Goal: Information Seeking & Learning: Learn about a topic

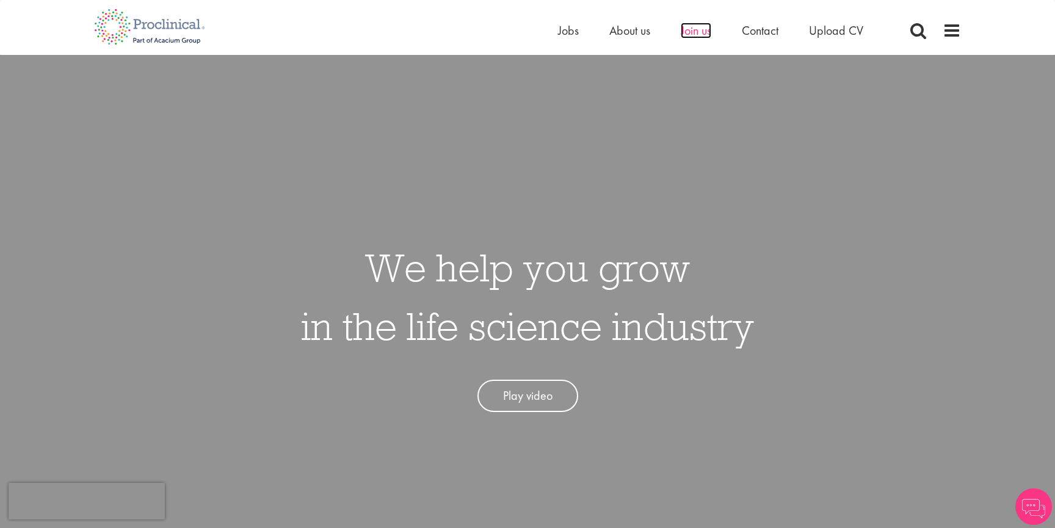
click at [690, 29] on span "Join us" at bounding box center [695, 31] width 31 height 16
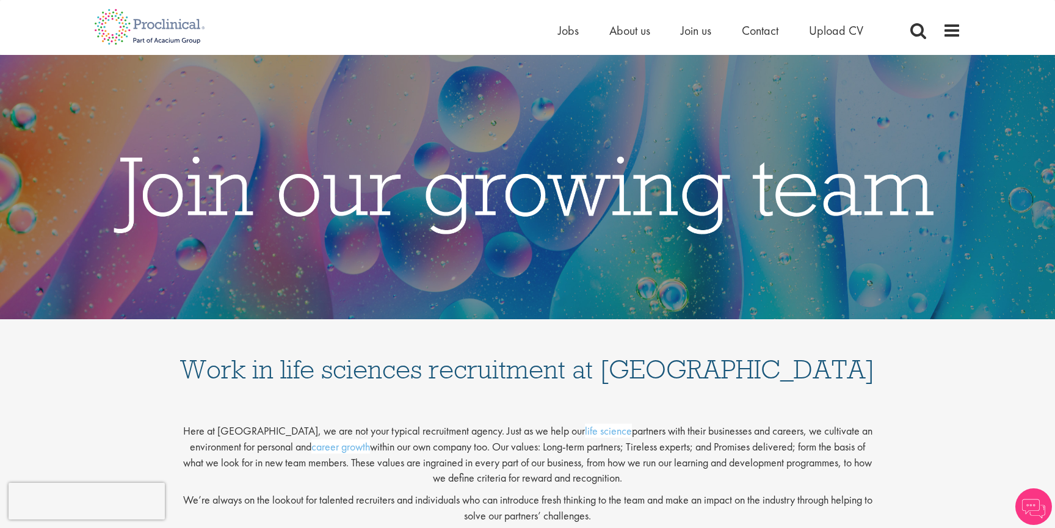
click at [550, 32] on div "Home Jobs About us Join us Contact Upload CV" at bounding box center [523, 23] width 876 height 46
click at [570, 29] on span "Jobs" at bounding box center [568, 31] width 21 height 16
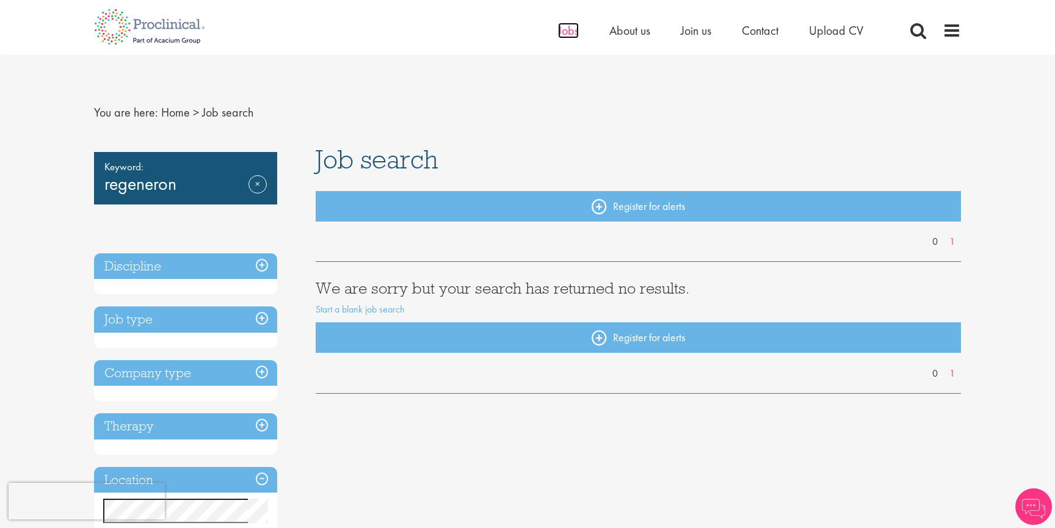
click at [575, 32] on span "Jobs" at bounding box center [568, 31] width 21 height 16
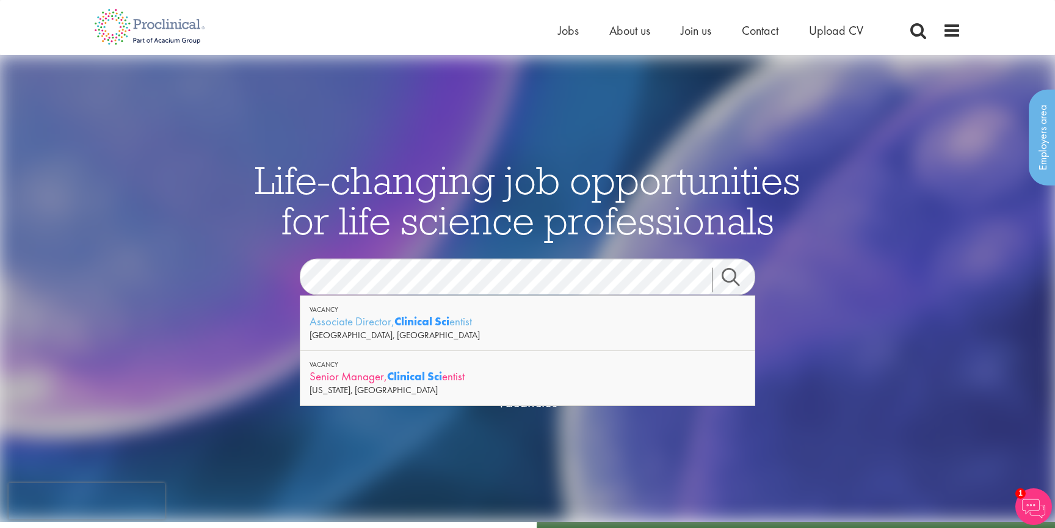
click at [390, 377] on strong "Clinical Sci" at bounding box center [414, 376] width 55 height 15
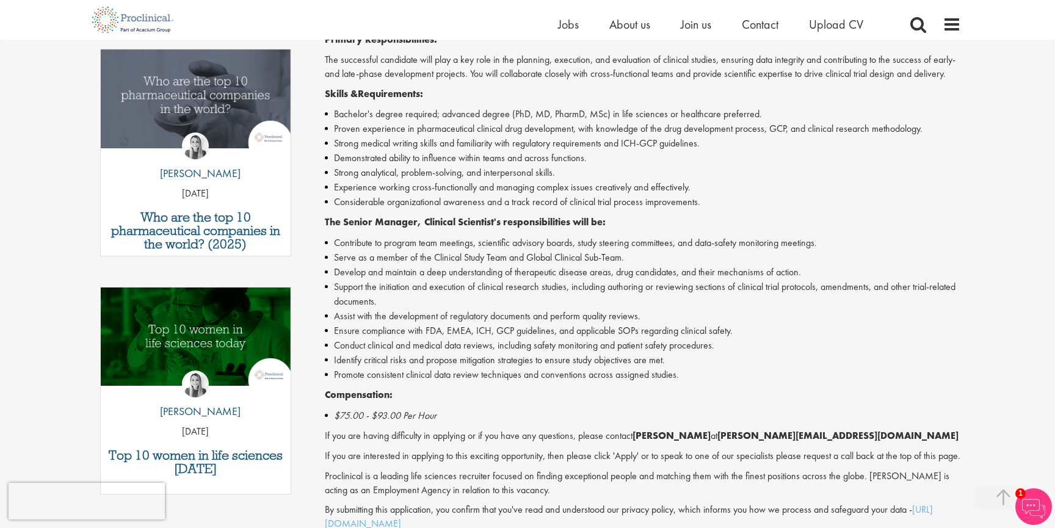
scroll to position [384, 0]
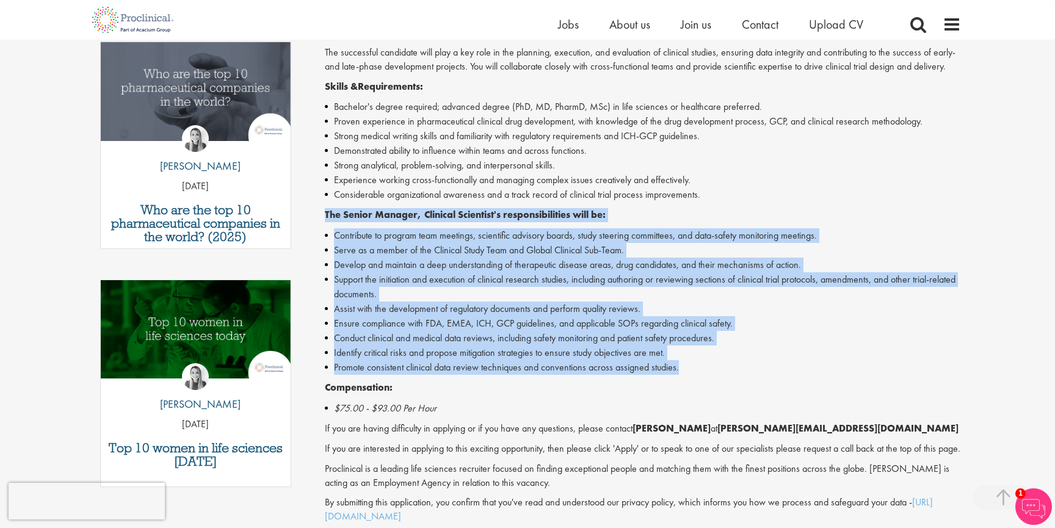
drag, startPoint x: 707, startPoint y: 373, endPoint x: 672, endPoint y: 191, distance: 185.2
click at [672, 193] on div "Senior Manager, Clinical Scientist - Contract - New Jersey, REMOTE Proclinical …" at bounding box center [643, 247] width 637 height 552
click at [687, 258] on li "Develop and maintain a deep understanding of therapeutic disease areas, drug ca…" at bounding box center [643, 265] width 637 height 15
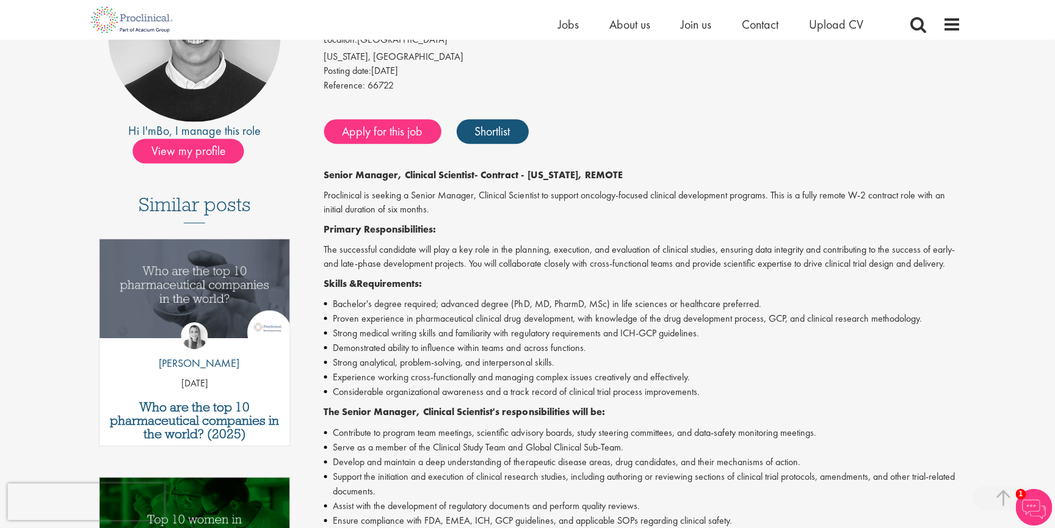
scroll to position [187, 0]
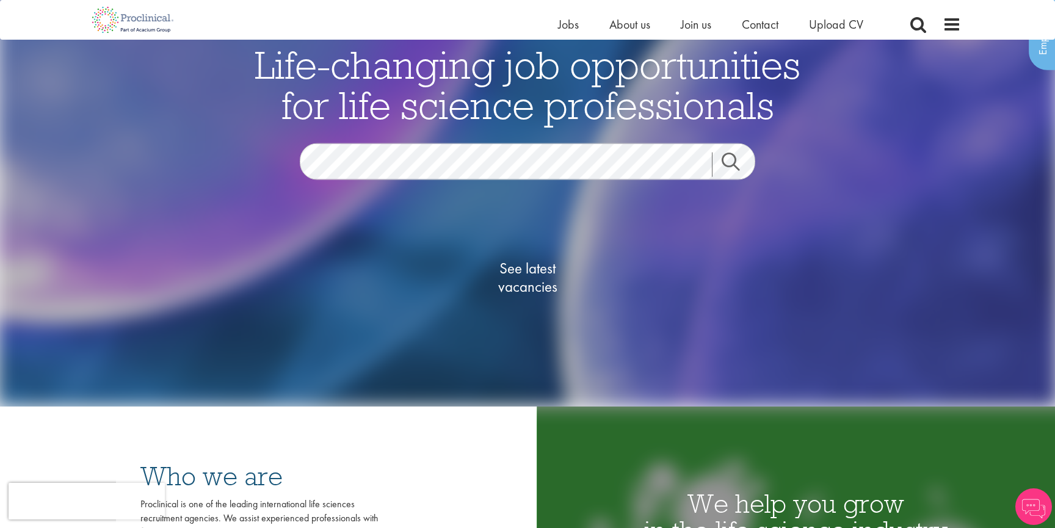
scroll to position [87, 0]
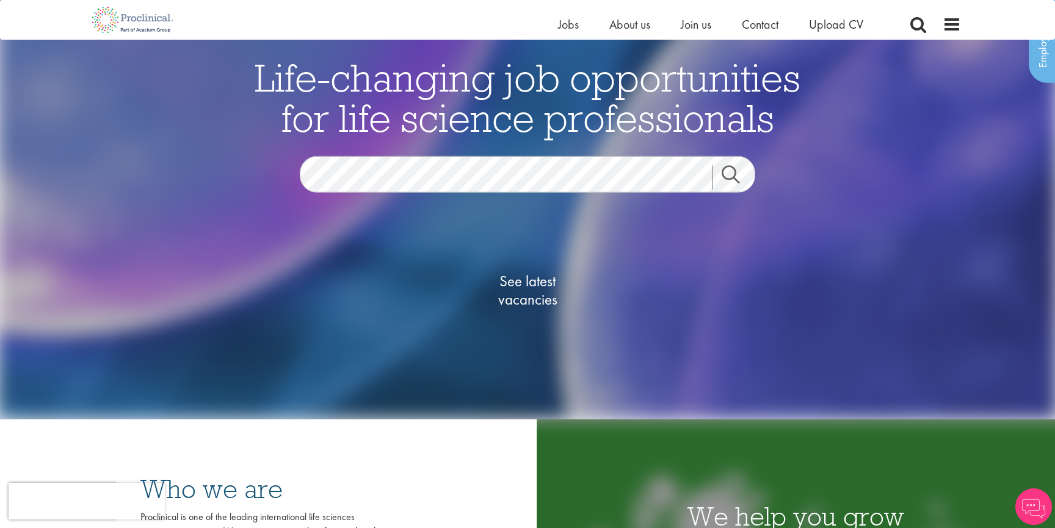
click at [398, 154] on div "Life-changing job opportunities for life science professionals Jobs Search See …" at bounding box center [527, 209] width 610 height 305
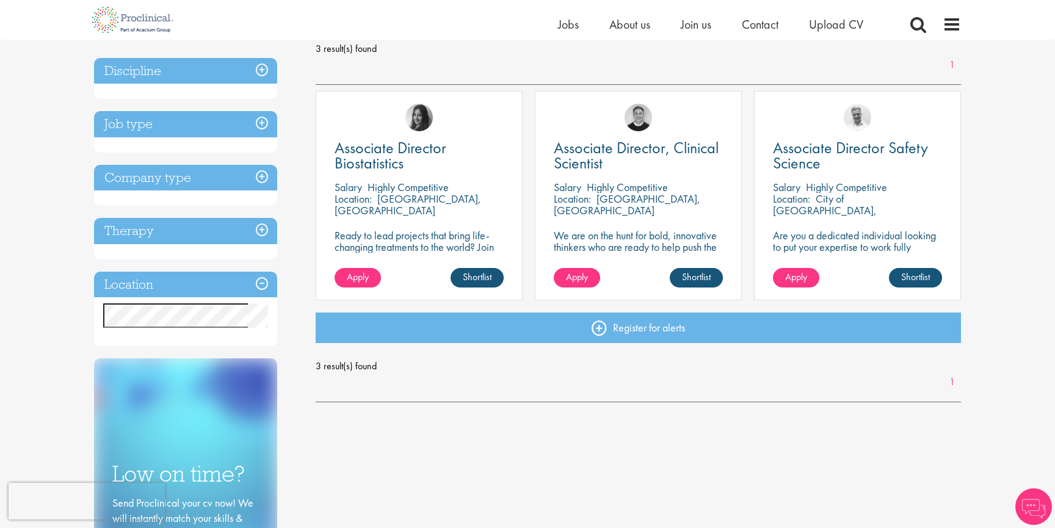
scroll to position [181, 0]
click at [593, 158] on span "Associate Director, Clinical Scientist" at bounding box center [636, 155] width 165 height 36
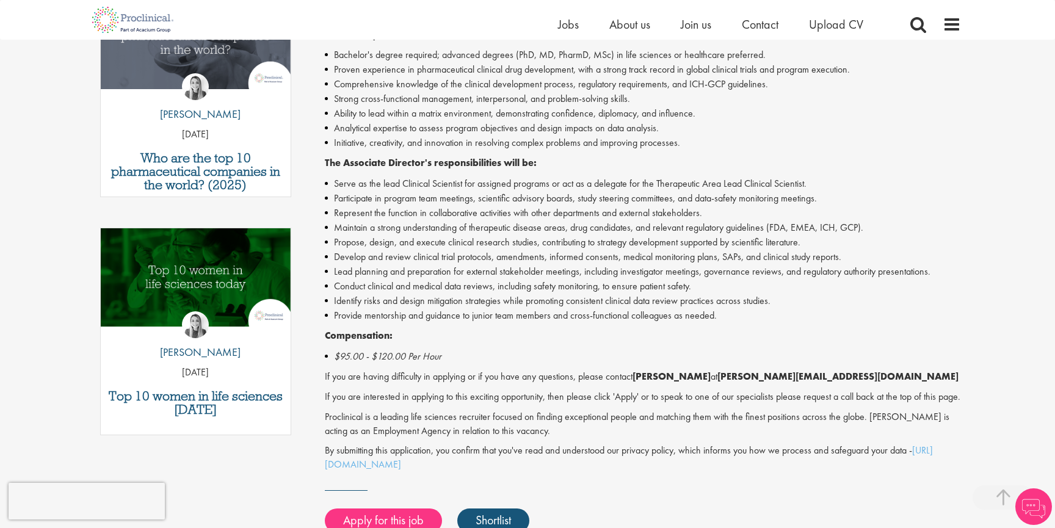
scroll to position [530, 0]
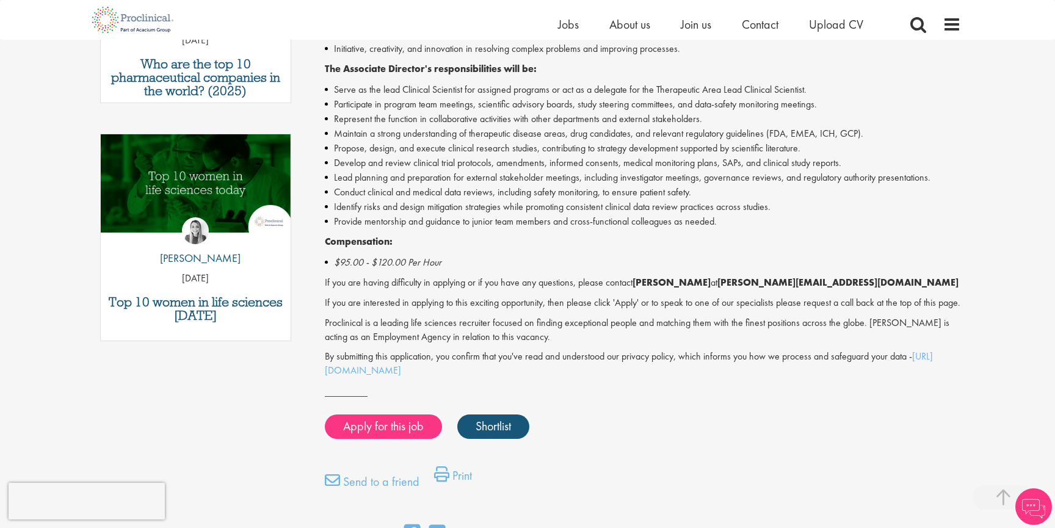
click at [561, 259] on li "$95.00 - $120.00 Per Hour" at bounding box center [643, 262] width 637 height 15
drag, startPoint x: 561, startPoint y: 259, endPoint x: 558, endPoint y: 218, distance: 40.4
click at [558, 218] on div "Associate Director - Contract - [GEOGRAPHIC_DATA], REMOTE [GEOGRAPHIC_DATA] Pro…" at bounding box center [643, 101] width 637 height 552
click at [562, 245] on p "Compensation:" at bounding box center [643, 242] width 637 height 14
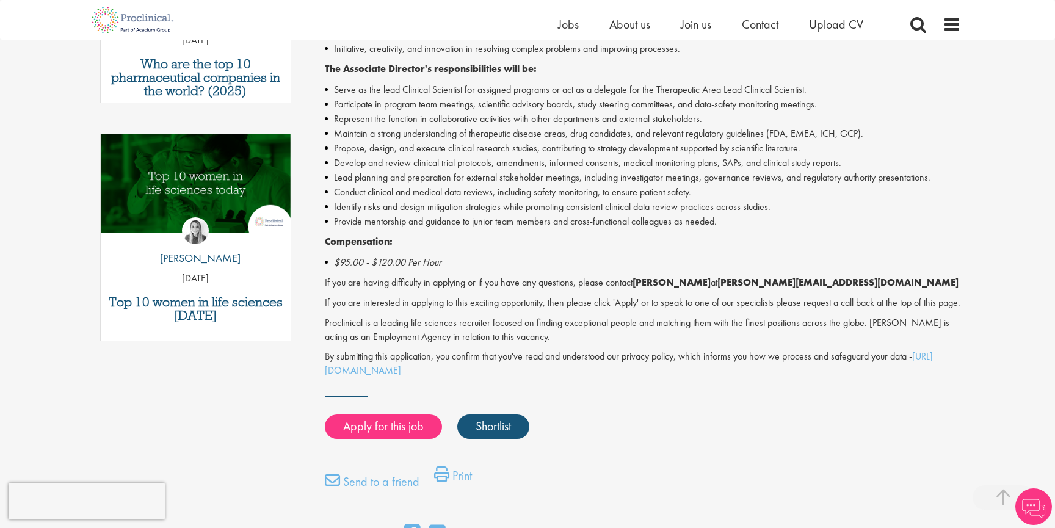
click at [562, 245] on p "Compensation:" at bounding box center [643, 242] width 637 height 14
click at [572, 300] on p "If you are interested in applying to this exciting opportunity, then please cli…" at bounding box center [643, 303] width 637 height 14
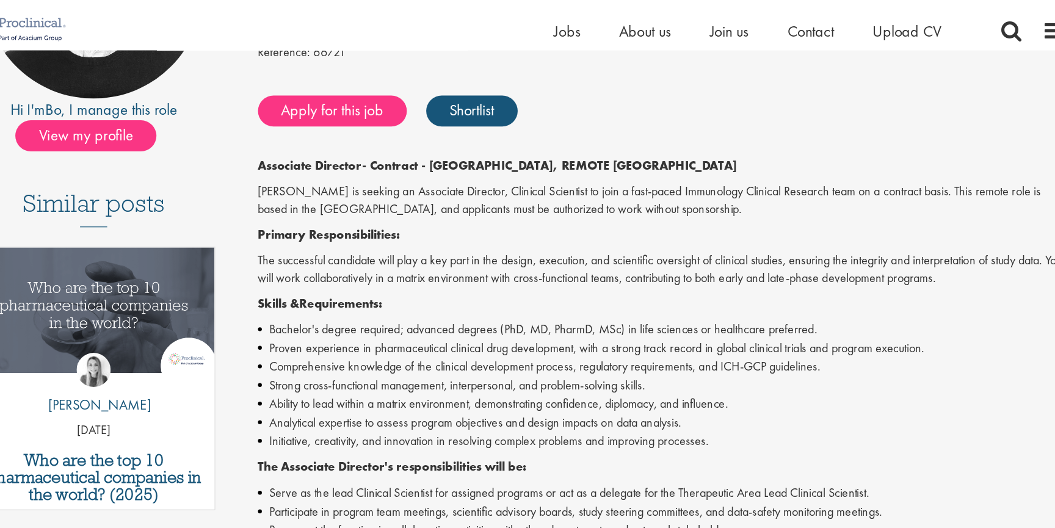
scroll to position [90, 0]
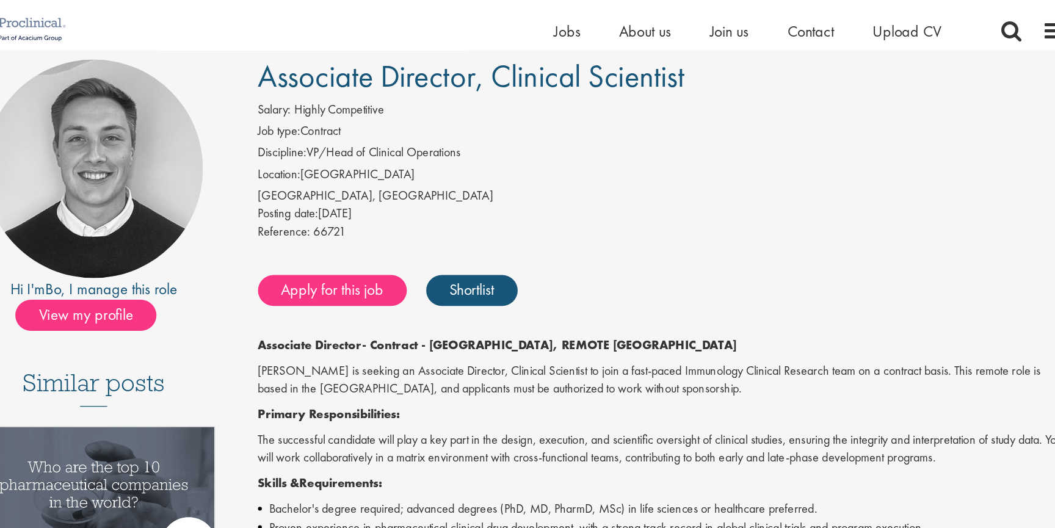
click at [520, 311] on p "[PERSON_NAME] is seeking an Associate Director, Clinical Scientist to join a fa…" at bounding box center [643, 300] width 637 height 28
click at [205, 225] on div "Hi I'm Bo , I manage this role" at bounding box center [195, 228] width 203 height 18
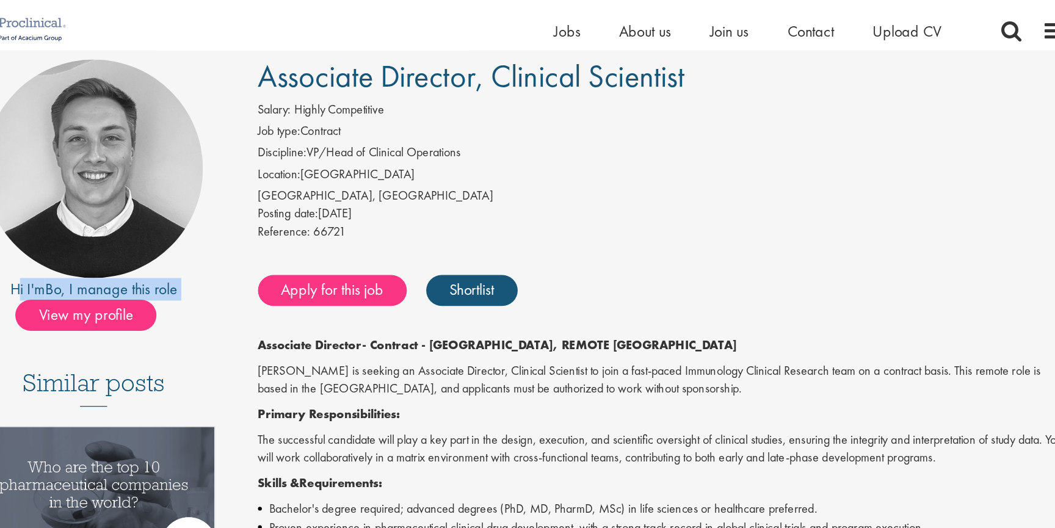
click at [205, 225] on div "Hi I'm Bo , I manage this role" at bounding box center [195, 228] width 203 height 18
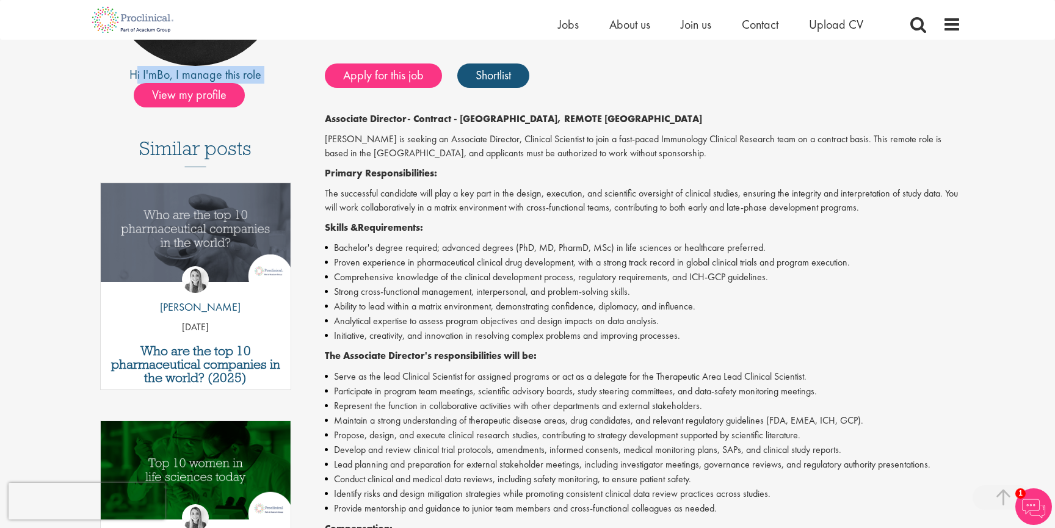
scroll to position [0, 0]
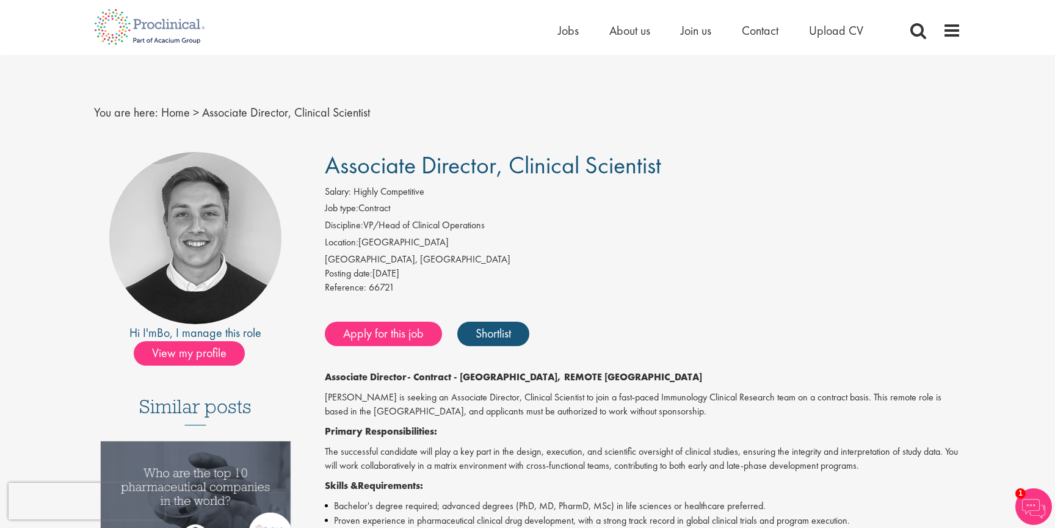
click at [558, 43] on div "Home Jobs About us Join us Contact Upload CV" at bounding box center [726, 33] width 336 height 24
click at [559, 39] on li "Jobs" at bounding box center [568, 30] width 21 height 18
click at [561, 37] on span "Jobs" at bounding box center [568, 31] width 21 height 16
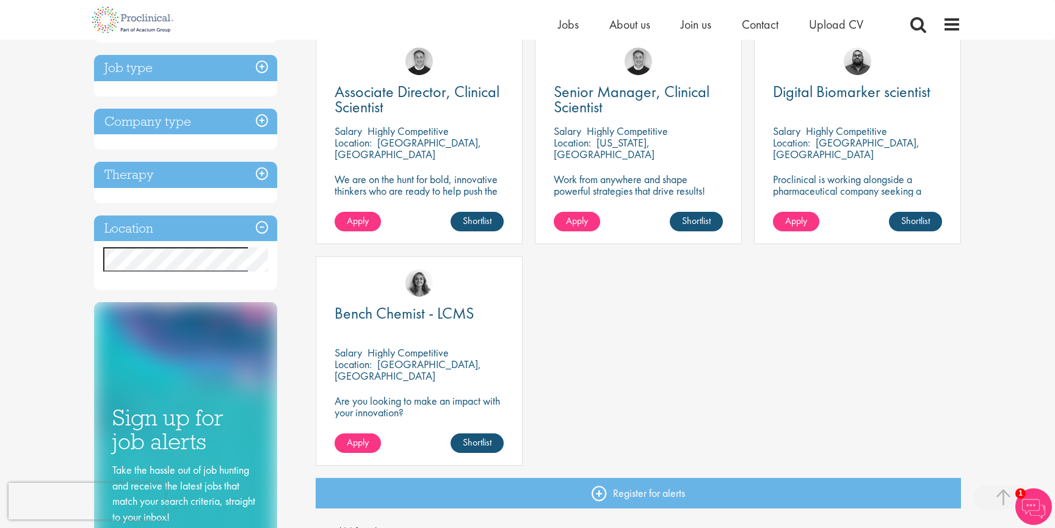
scroll to position [220, 0]
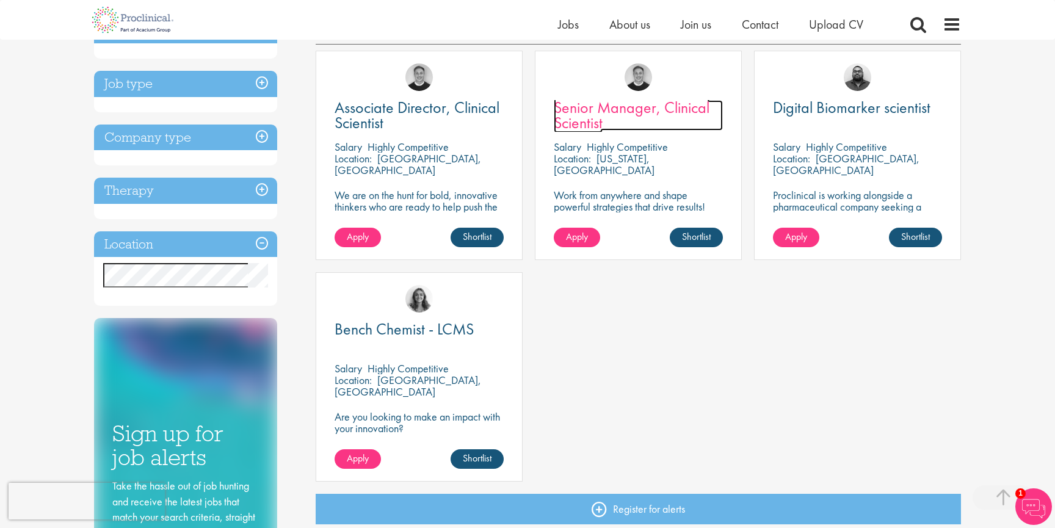
click at [641, 107] on span "Senior Manager, Clinical Scientist" at bounding box center [632, 115] width 156 height 36
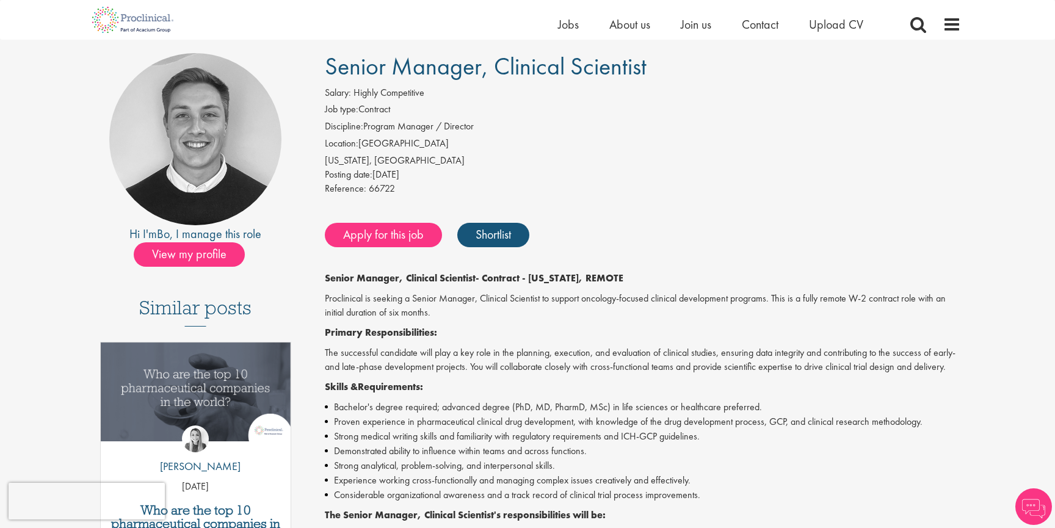
scroll to position [85, 0]
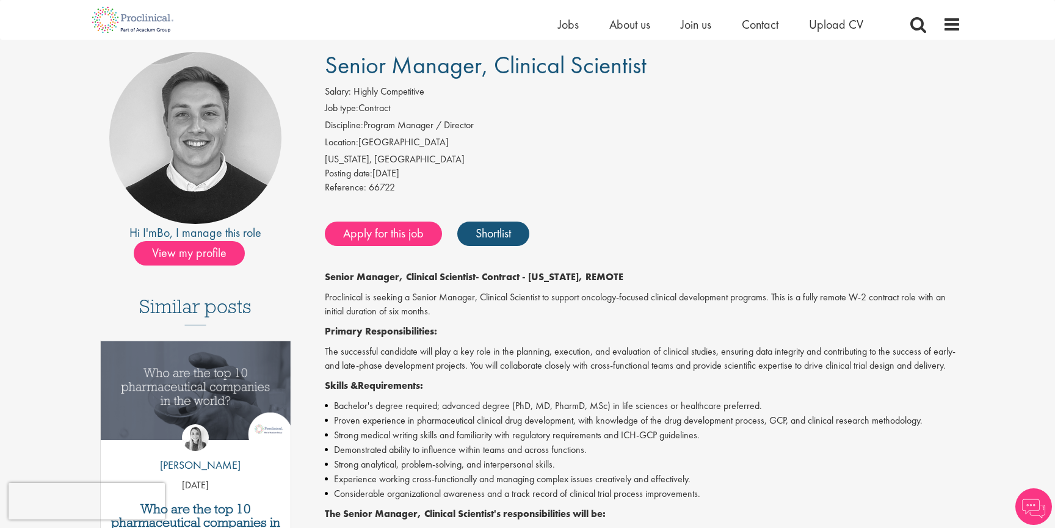
click at [642, 386] on p "Skills & Requirements:" at bounding box center [643, 386] width 637 height 14
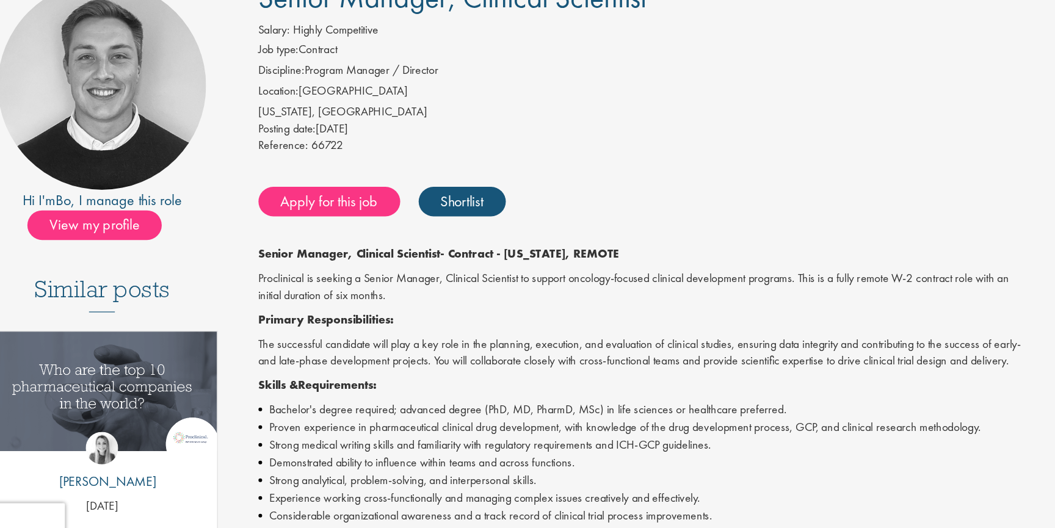
click at [659, 363] on p "The successful candidate will play a key role in the planning, execution, and e…" at bounding box center [643, 359] width 637 height 28
click at [659, 361] on p "The successful candidate will play a key role in the planning, execution, and e…" at bounding box center [643, 359] width 637 height 28
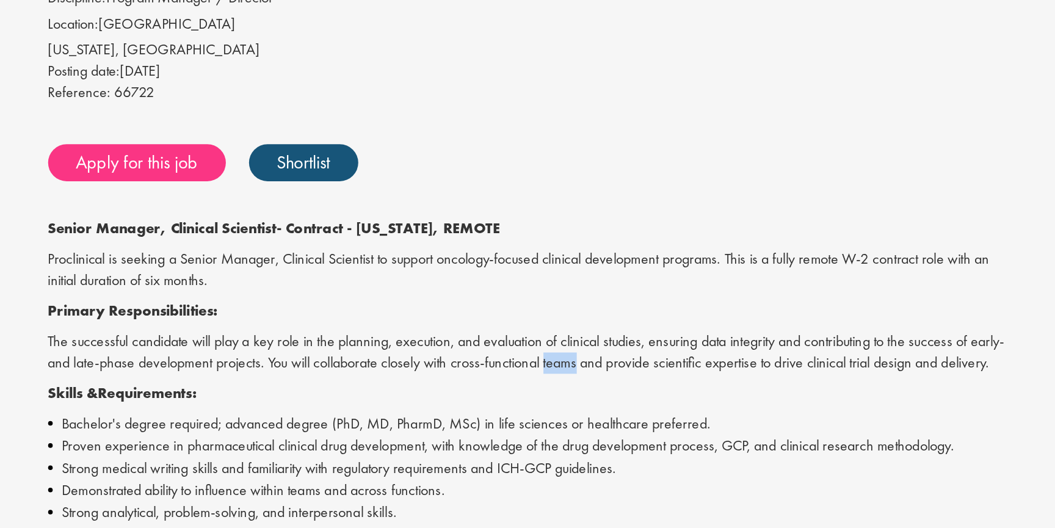
click at [730, 361] on p "The successful candidate will play a key role in the planning, execution, and e…" at bounding box center [643, 359] width 637 height 28
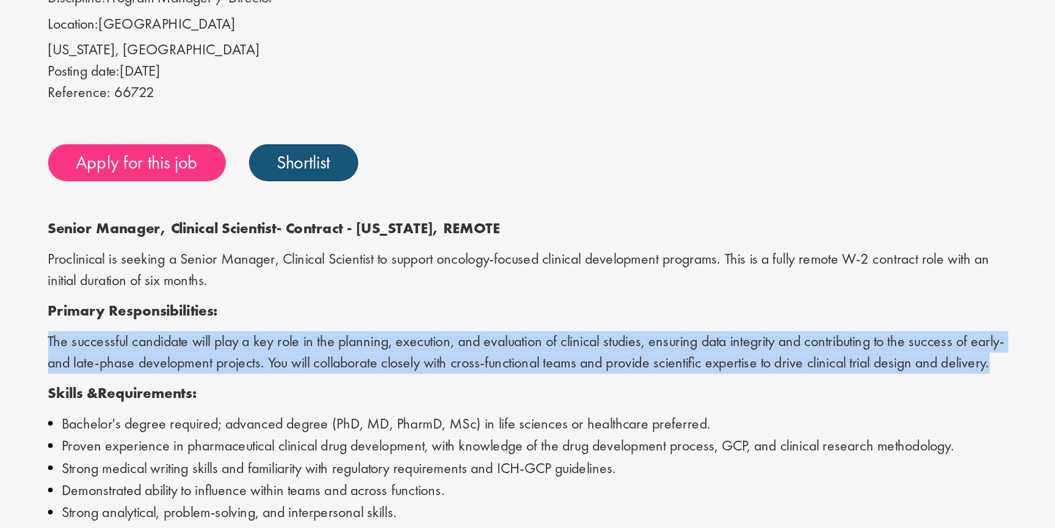
click at [730, 361] on p "The successful candidate will play a key role in the planning, execution, and e…" at bounding box center [643, 359] width 637 height 28
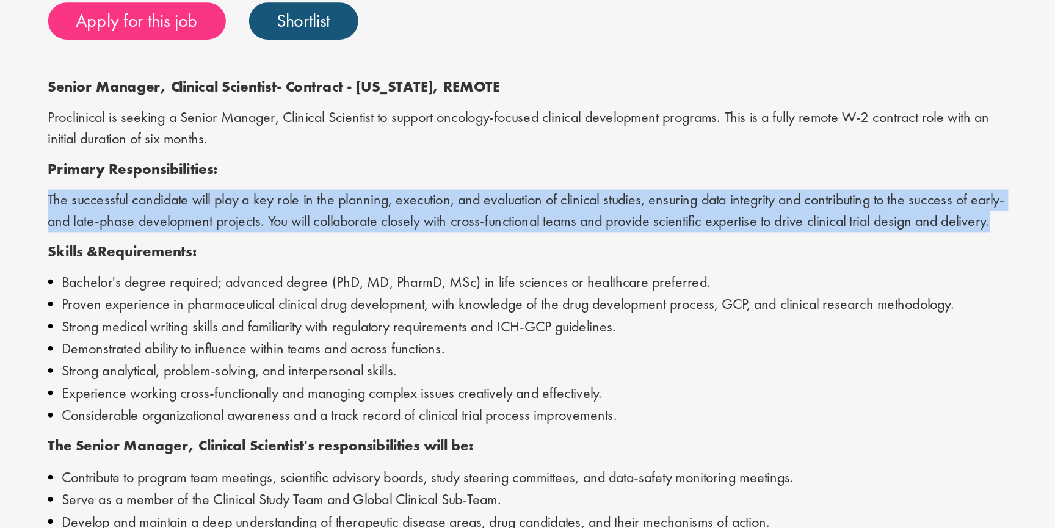
scroll to position [126, 0]
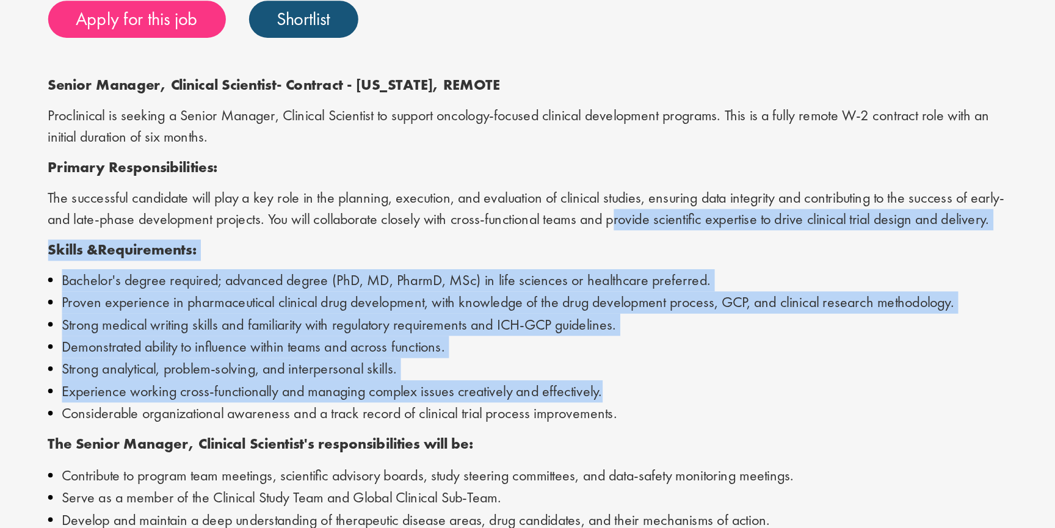
drag, startPoint x: 712, startPoint y: 439, endPoint x: 698, endPoint y: 328, distance: 111.9
click at [698, 328] on div "Senior Manager, Clinical Scientist - Contract - New Jersey, REMOTE Proclinical …" at bounding box center [643, 505] width 637 height 552
click at [709, 366] on li "Bachelor's degree required; advanced degree (PhD, MD, PharmD, MSc) in life scie…" at bounding box center [643, 364] width 637 height 15
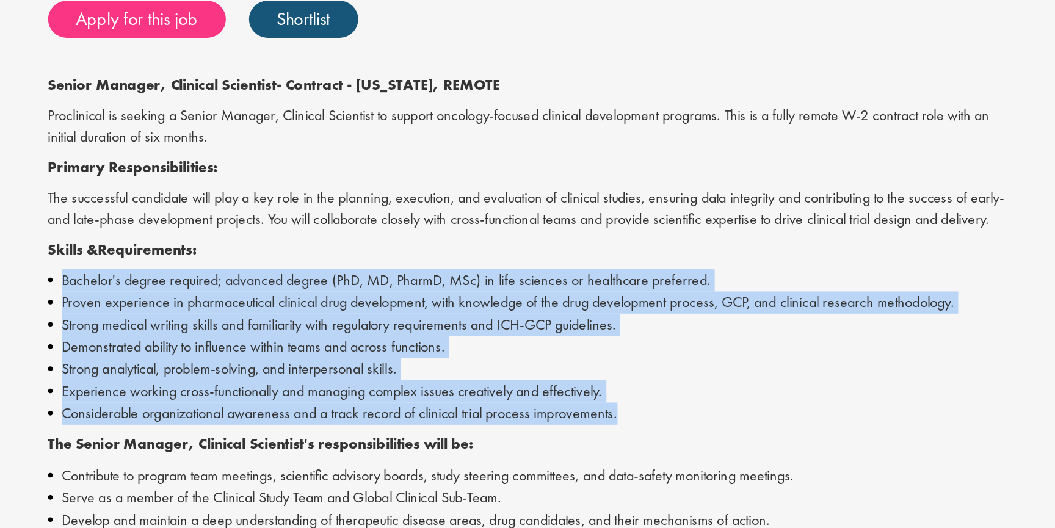
drag, startPoint x: 737, startPoint y: 450, endPoint x: 725, endPoint y: 328, distance: 123.2
click at [725, 330] on div "Senior Manager, Clinical Scientist - Contract - New Jersey, REMOTE Proclinical …" at bounding box center [643, 505] width 637 height 552
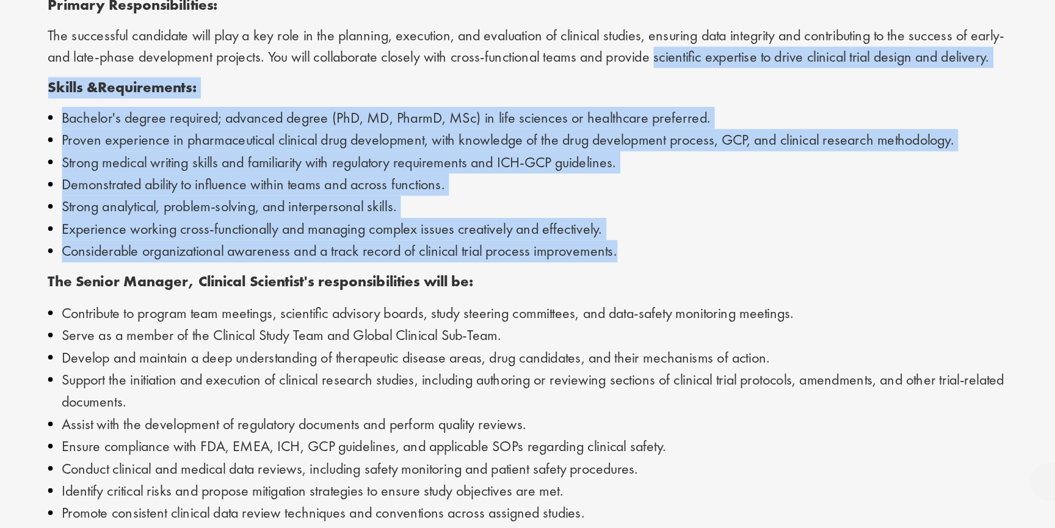
scroll to position [242, 0]
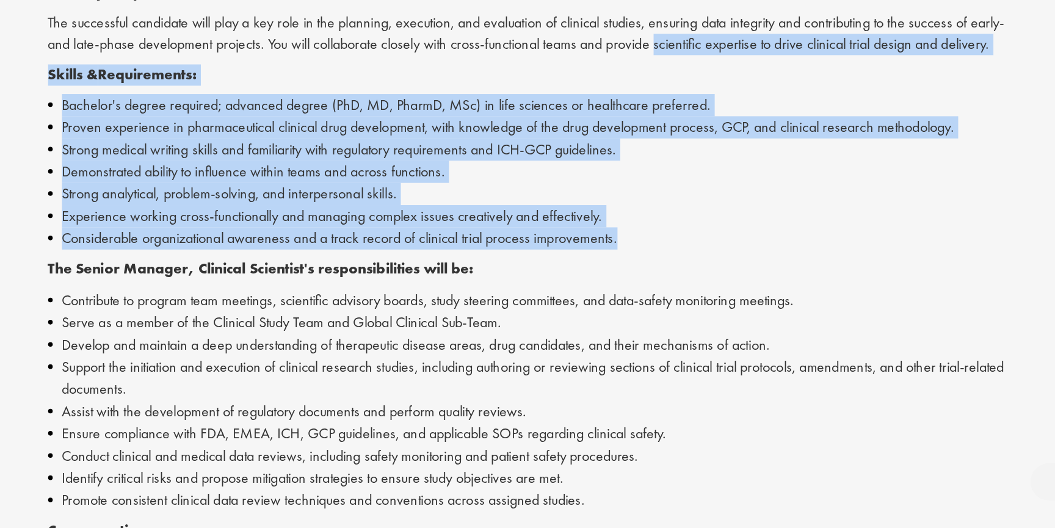
drag, startPoint x: 734, startPoint y: 497, endPoint x: 713, endPoint y: 386, distance: 113.0
click at [712, 386] on ul "Contribute to program team meetings, scientific advisory boards, study steering…" at bounding box center [643, 443] width 637 height 146
